Goal: Task Accomplishment & Management: Use online tool/utility

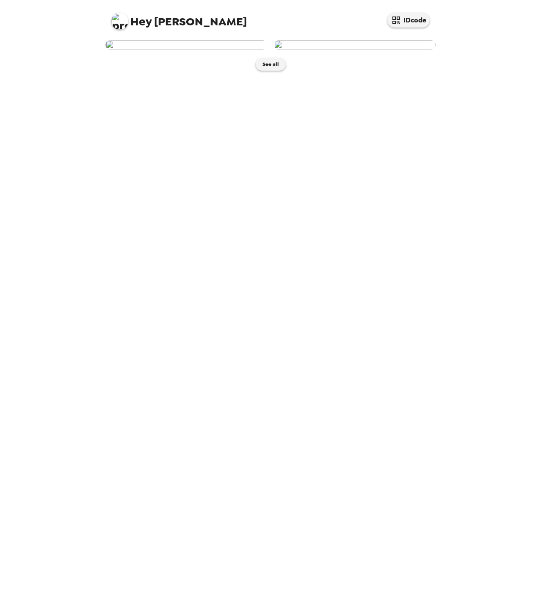
drag, startPoint x: 374, startPoint y: 190, endPoint x: 348, endPoint y: 298, distance: 111.5
click at [348, 300] on div "See all" at bounding box center [270, 320] width 339 height 569
click at [356, 50] on img at bounding box center [355, 44] width 162 height 9
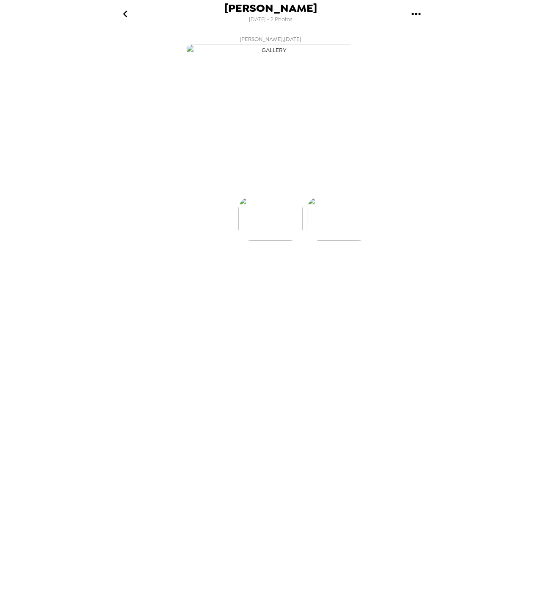
scroll to position [0, 68]
click at [305, 189] on icon at bounding box center [307, 181] width 15 height 15
click at [128, 16] on icon "go back" at bounding box center [125, 14] width 14 height 14
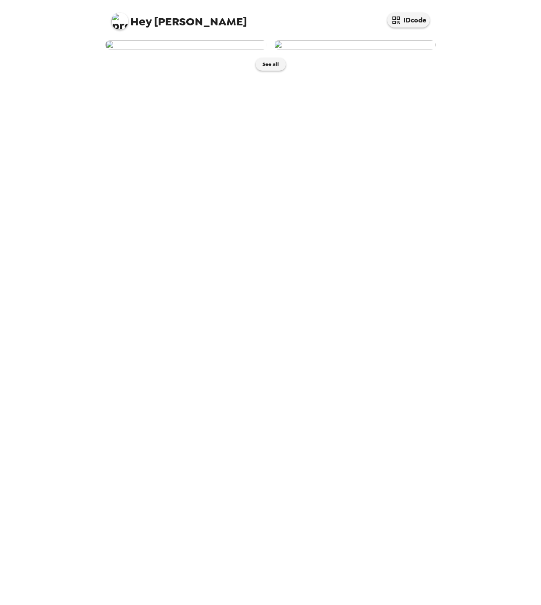
click at [202, 50] on img at bounding box center [186, 44] width 162 height 9
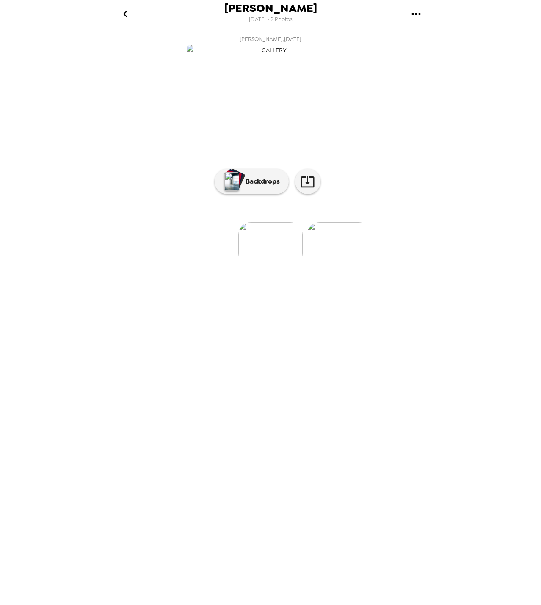
click at [347, 266] on img at bounding box center [339, 244] width 64 height 44
click at [259, 187] on p "Backdrops" at bounding box center [260, 181] width 39 height 10
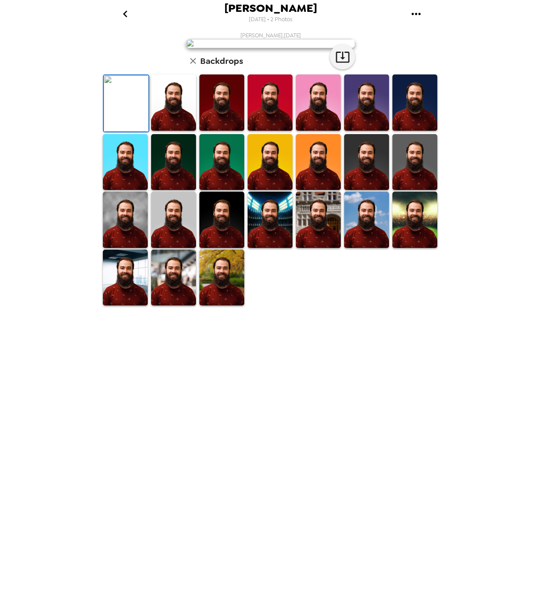
click at [172, 131] on img at bounding box center [173, 102] width 45 height 56
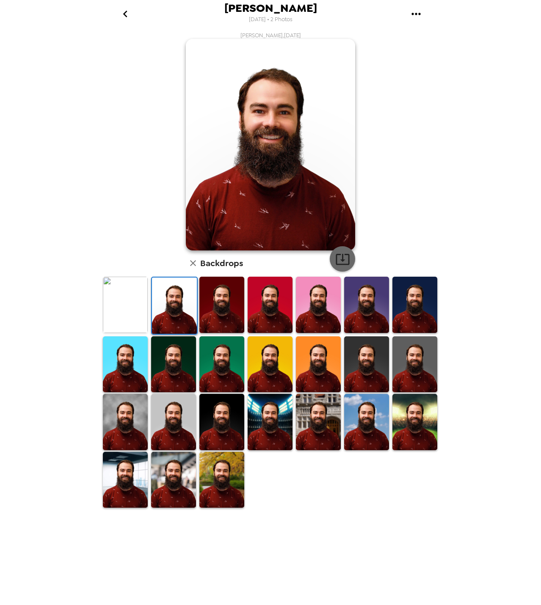
click at [344, 256] on icon "button" at bounding box center [342, 259] width 15 height 15
click at [124, 14] on icon "go back" at bounding box center [125, 14] width 4 height 7
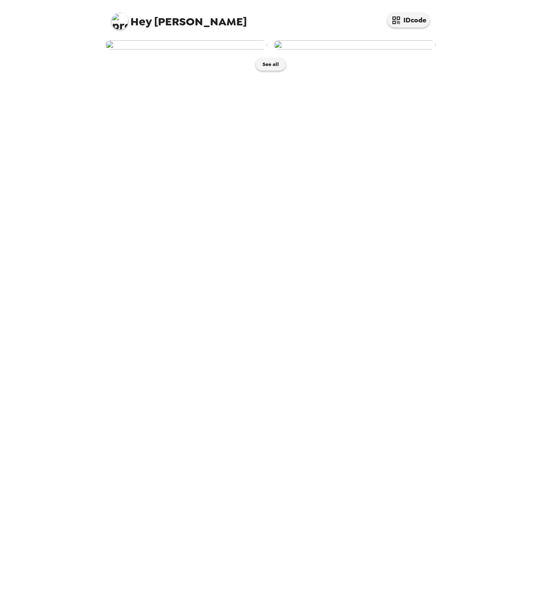
click at [195, 50] on img at bounding box center [186, 44] width 162 height 9
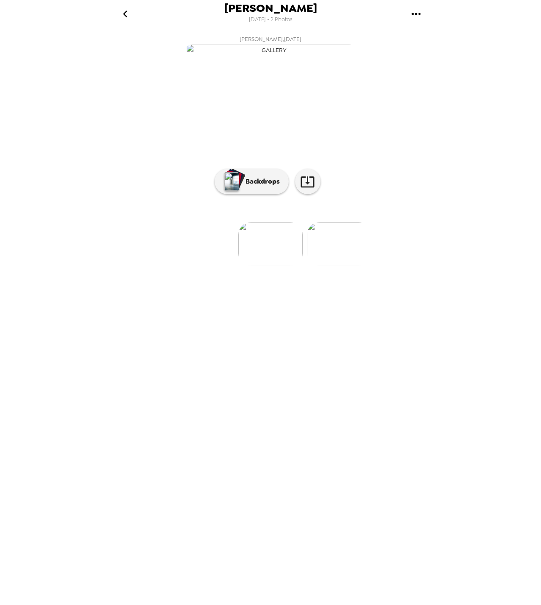
click at [275, 266] on img at bounding box center [270, 244] width 64 height 44
click at [250, 187] on p "Backdrops" at bounding box center [260, 181] width 39 height 10
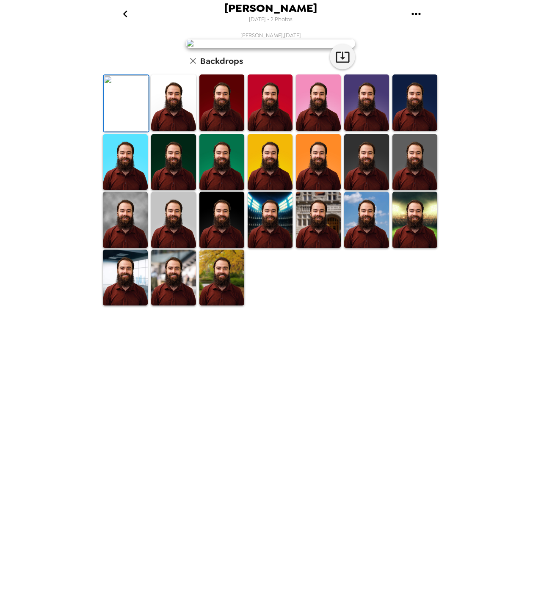
click at [180, 131] on img at bounding box center [173, 102] width 45 height 56
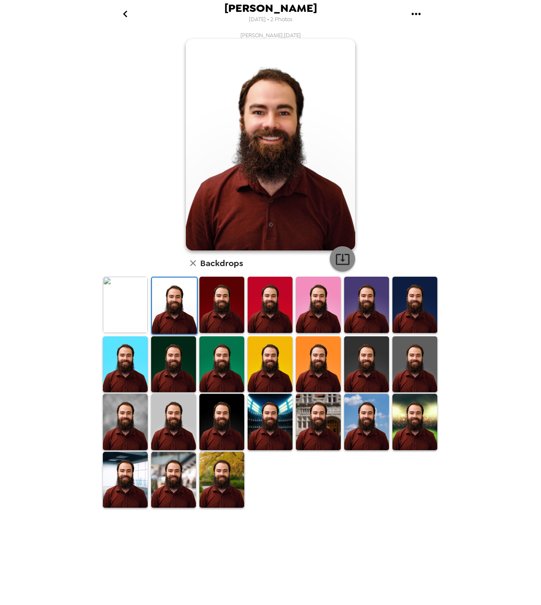
click at [344, 258] on icon "button" at bounding box center [342, 259] width 15 height 15
click at [220, 364] on img at bounding box center [221, 364] width 45 height 56
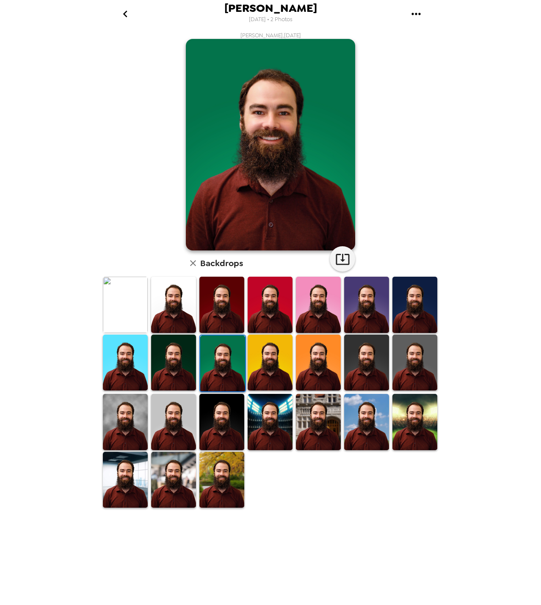
click at [176, 357] on img at bounding box center [173, 363] width 45 height 56
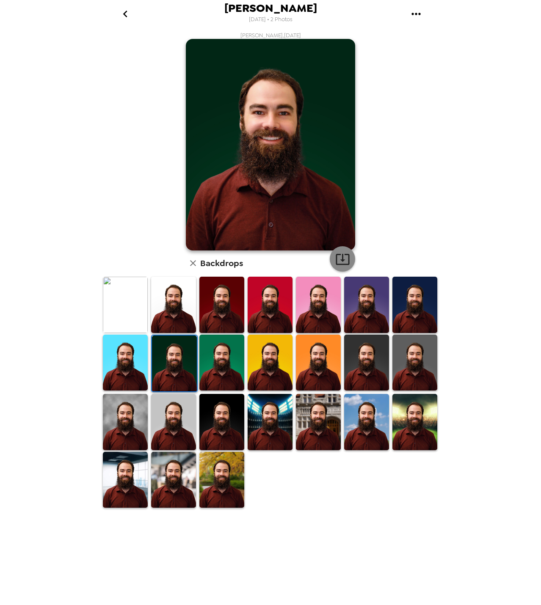
click at [339, 256] on icon "button" at bounding box center [342, 259] width 15 height 15
